Goal: Book appointment/travel/reservation

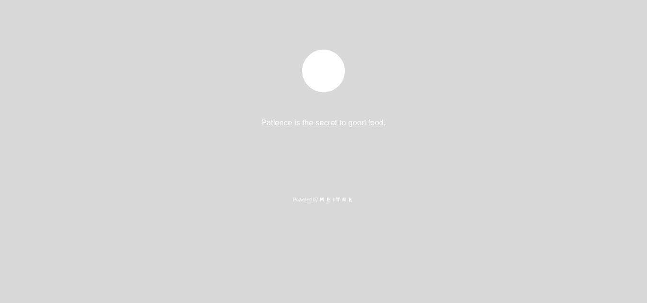
select select "pt"
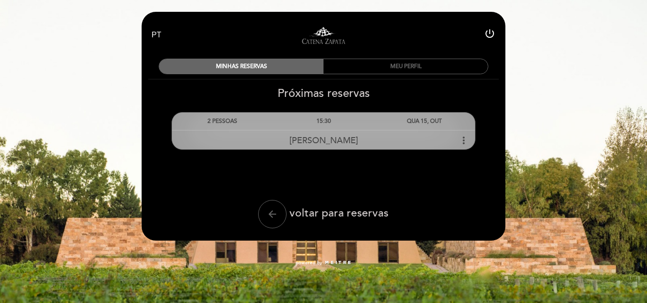
click at [463, 143] on icon "more_vert" at bounding box center [463, 140] width 11 height 11
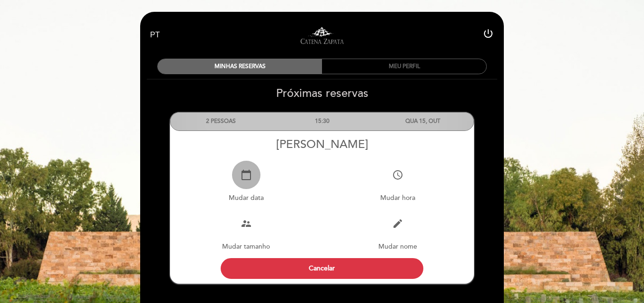
click at [247, 177] on icon "calendar_today" at bounding box center [245, 174] width 11 height 11
select select "pt"
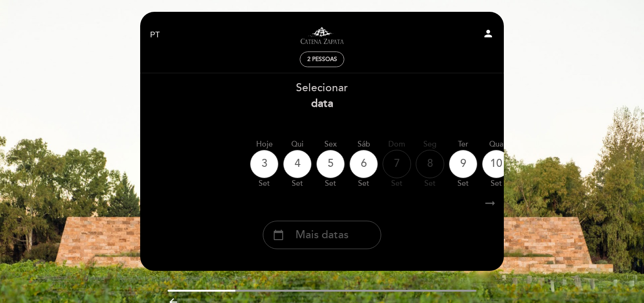
click at [322, 240] on span "Mais datas" at bounding box center [321, 236] width 53 height 16
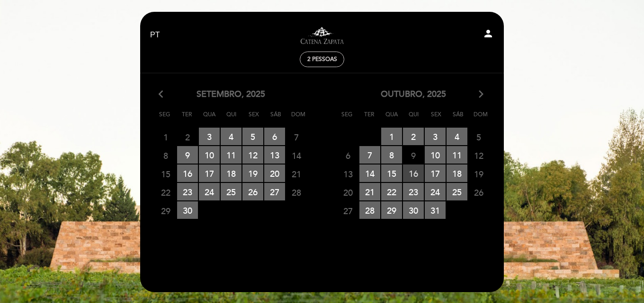
click at [413, 175] on span "16 RESERVAS DISPONÍVEIS" at bounding box center [413, 174] width 21 height 18
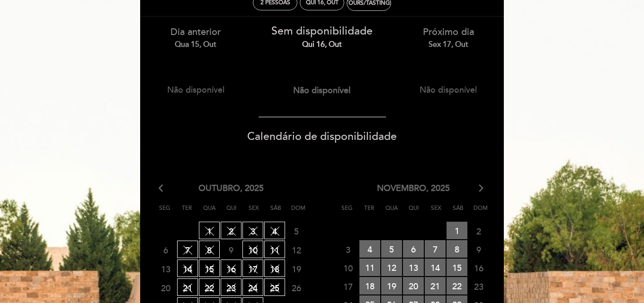
scroll to position [76, 0]
